Goal: Information Seeking & Learning: Learn about a topic

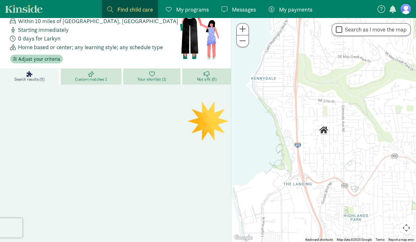
scroll to position [24, 0]
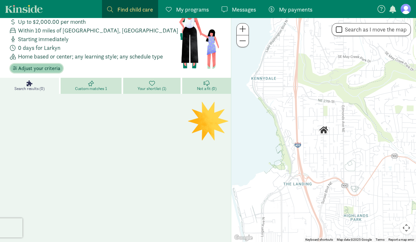
click at [28, 69] on span "Adjust your criteria" at bounding box center [39, 68] width 42 height 8
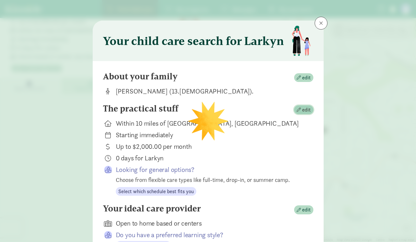
click at [307, 108] on span "edit" at bounding box center [306, 110] width 9 height 8
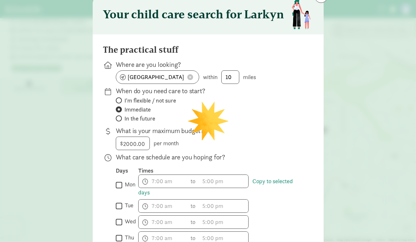
scroll to position [40, 0]
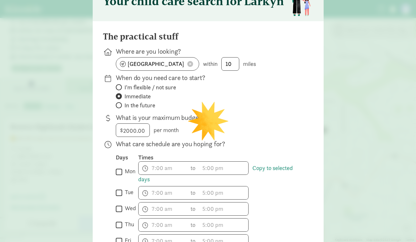
click at [119, 172] on input "mon" at bounding box center [119, 171] width 6 height 9
checkbox input "true"
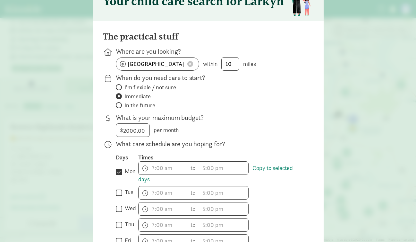
click at [115, 197] on div "What care schedule are you hoping for? Days Times  mon Copy to selected days h…" at bounding box center [208, 195] width 210 height 113
click at [117, 193] on input "tue" at bounding box center [119, 192] width 6 height 9
checkbox input "true"
click at [117, 208] on input "wed" at bounding box center [119, 208] width 6 height 9
checkbox input "true"
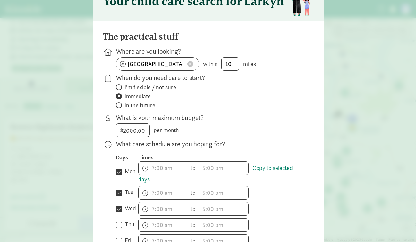
click at [119, 220] on div " thu" at bounding box center [127, 224] width 22 height 13
click at [119, 225] on input "thu" at bounding box center [119, 224] width 6 height 9
checkbox input "true"
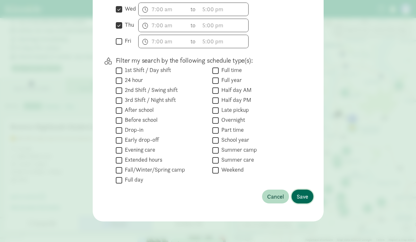
click at [301, 190] on button "Save" at bounding box center [303, 196] width 22 height 14
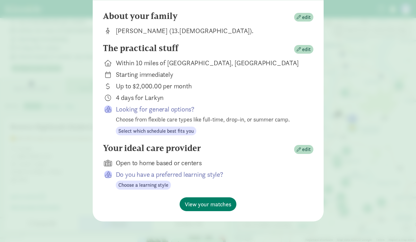
scroll to position [60, 0]
click at [216, 205] on span "View your matches" at bounding box center [208, 204] width 47 height 9
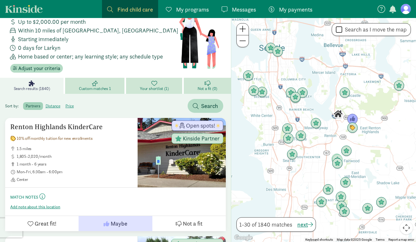
click at [296, 10] on span "My payments" at bounding box center [295, 9] width 33 height 9
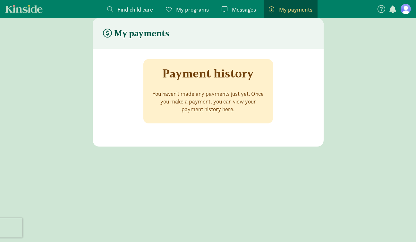
click at [189, 13] on span "My programs" at bounding box center [192, 9] width 33 height 9
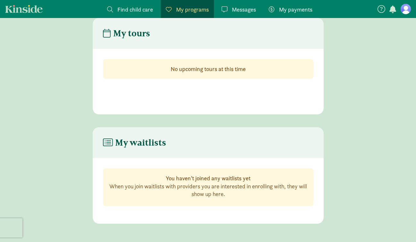
click at [128, 11] on span "Find child care" at bounding box center [135, 9] width 36 height 9
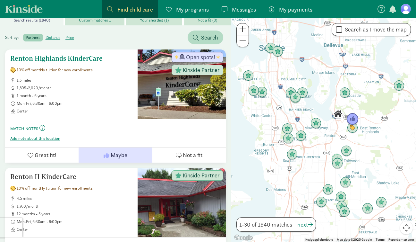
scroll to position [94, 0]
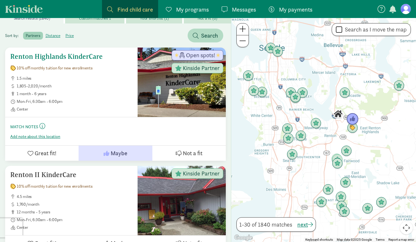
click at [60, 67] on span "10% off monthly tuition for new enrollments" at bounding box center [55, 67] width 76 height 5
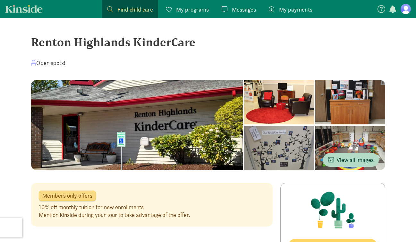
scroll to position [94, 0]
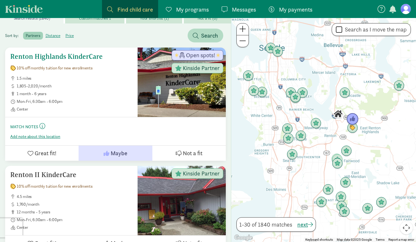
click at [41, 153] on span "Great fit!" at bounding box center [46, 153] width 22 height 9
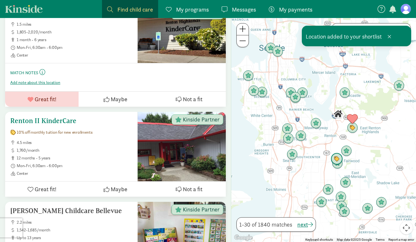
scroll to position [146, 0]
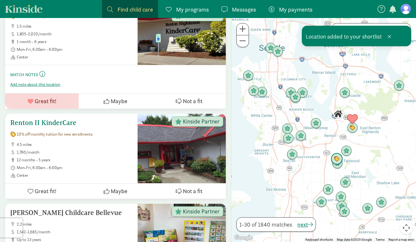
click at [55, 122] on h5 "Renton II KinderCare" at bounding box center [71, 123] width 122 height 8
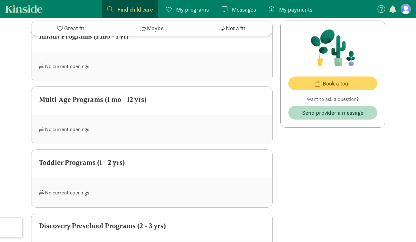
scroll to position [475, 0]
click at [140, 172] on div "Toddler Programs (1 - 2 yrs)" at bounding box center [151, 164] width 241 height 28
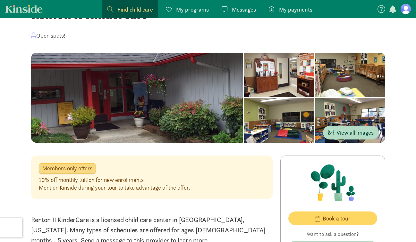
scroll to position [29, 0]
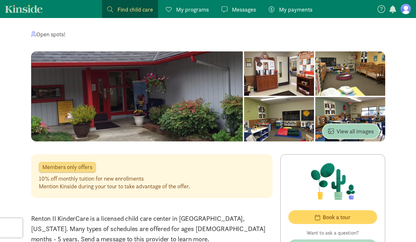
click at [350, 137] on button "View all images" at bounding box center [351, 131] width 56 height 14
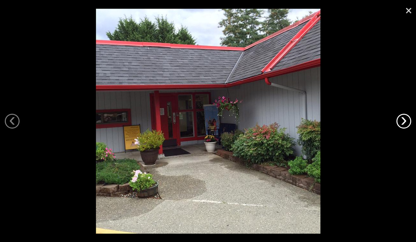
click at [407, 125] on link "›" at bounding box center [403, 121] width 15 height 15
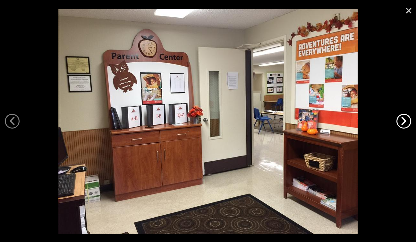
click at [407, 125] on link "›" at bounding box center [403, 121] width 15 height 15
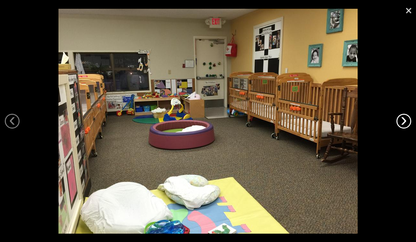
click at [407, 125] on link "›" at bounding box center [403, 121] width 15 height 15
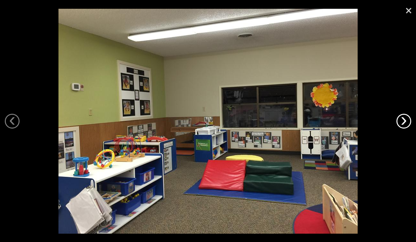
click at [407, 125] on link "›" at bounding box center [403, 121] width 15 height 15
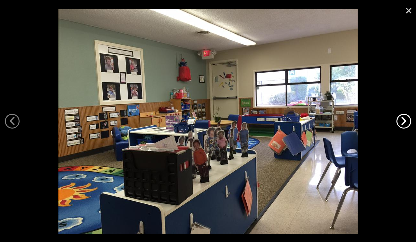
click at [407, 125] on link "›" at bounding box center [403, 121] width 15 height 15
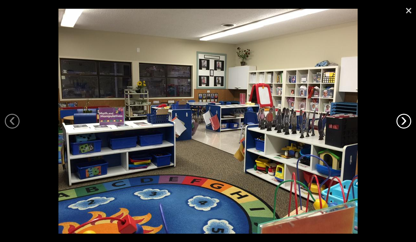
click at [407, 124] on link "›" at bounding box center [403, 121] width 15 height 15
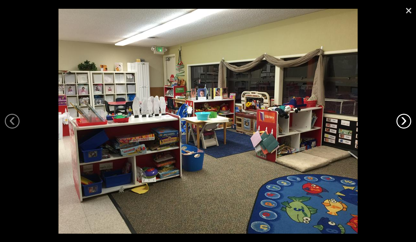
click at [407, 124] on link "›" at bounding box center [403, 121] width 15 height 15
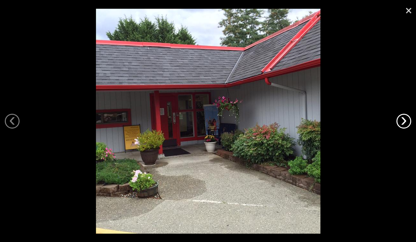
click at [407, 124] on link "›" at bounding box center [403, 121] width 15 height 15
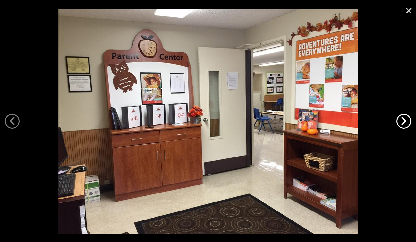
click at [407, 124] on link "›" at bounding box center [403, 121] width 15 height 15
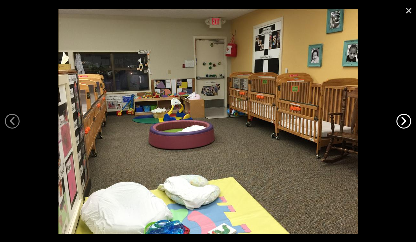
click at [407, 124] on link "›" at bounding box center [403, 121] width 15 height 15
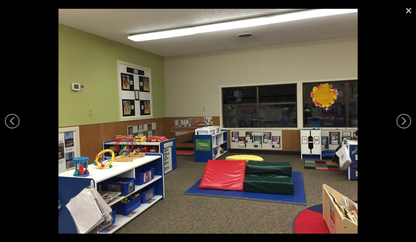
click at [408, 13] on link "×" at bounding box center [408, 9] width 15 height 19
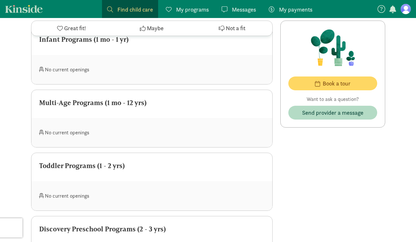
scroll to position [472, 0]
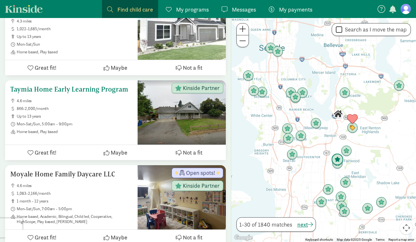
scroll to position [695, 0]
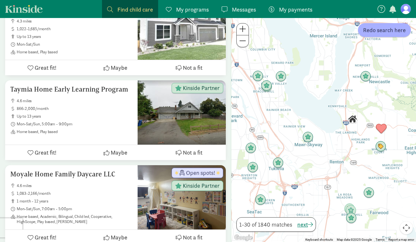
drag, startPoint x: 340, startPoint y: 131, endPoint x: 281, endPoint y: 124, distance: 58.7
click at [281, 124] on div at bounding box center [323, 130] width 185 height 224
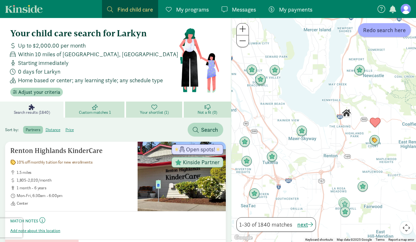
scroll to position [0, 0]
click at [404, 13] on figure at bounding box center [406, 9] width 10 height 10
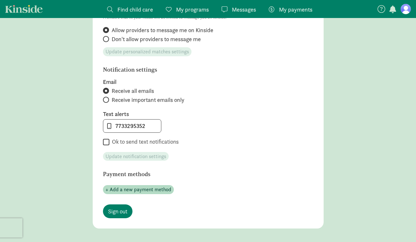
scroll to position [265, 0]
